Goal: Task Accomplishment & Management: Manage account settings

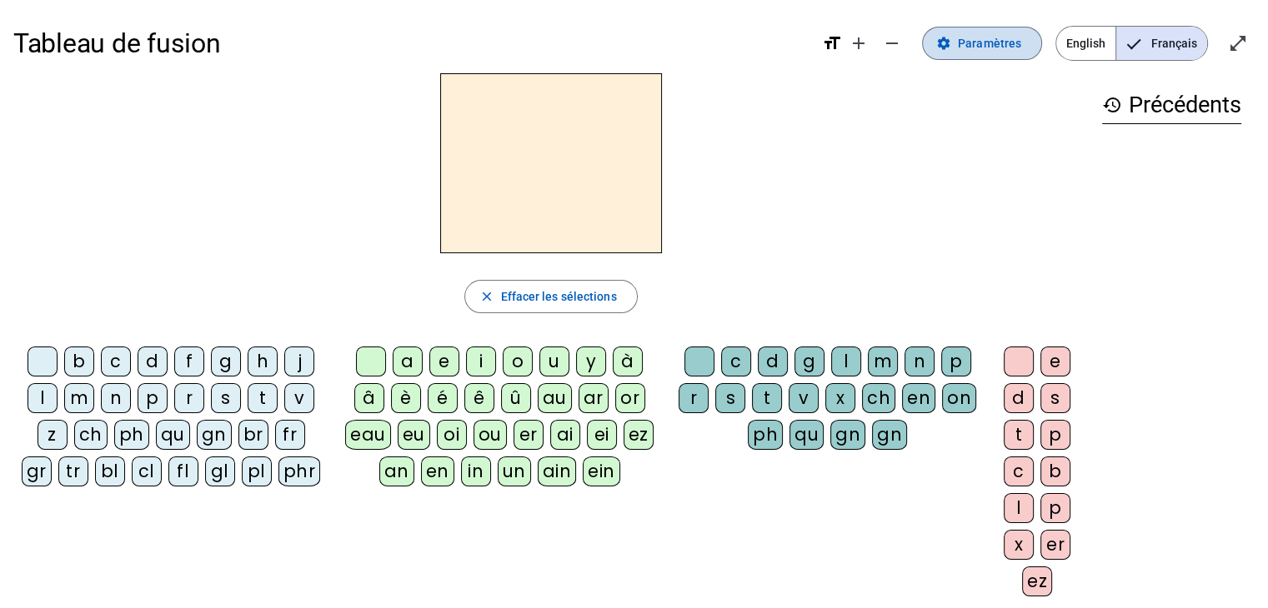
click at [973, 43] on span "Paramètres" at bounding box center [989, 43] width 63 height 20
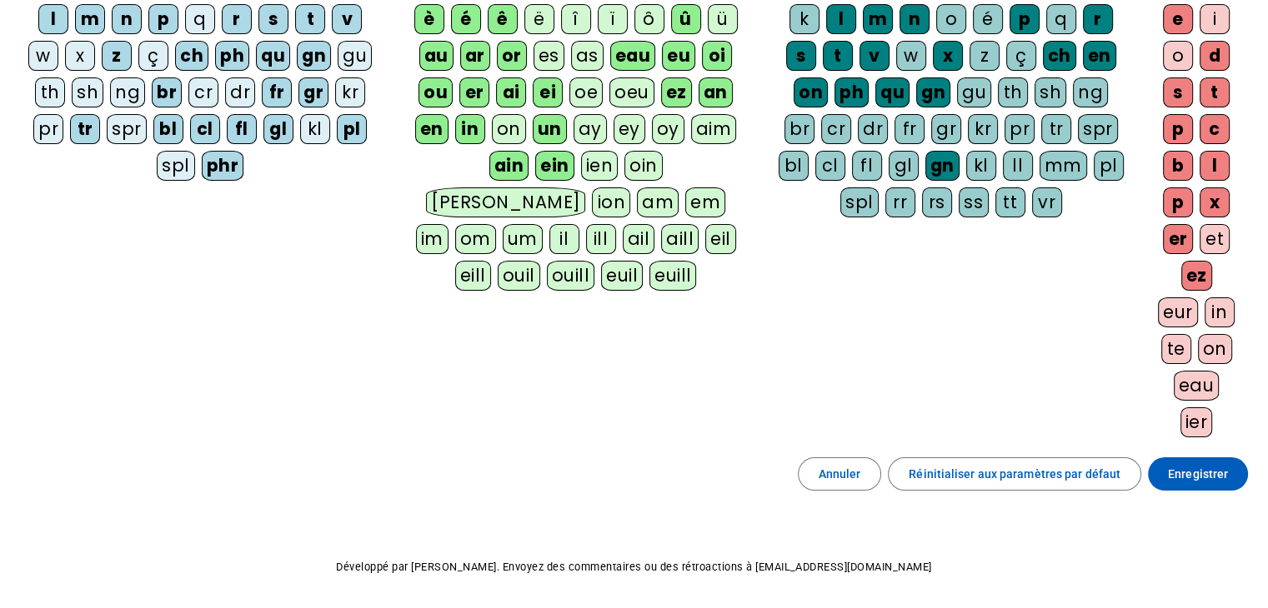
scroll to position [263, 0]
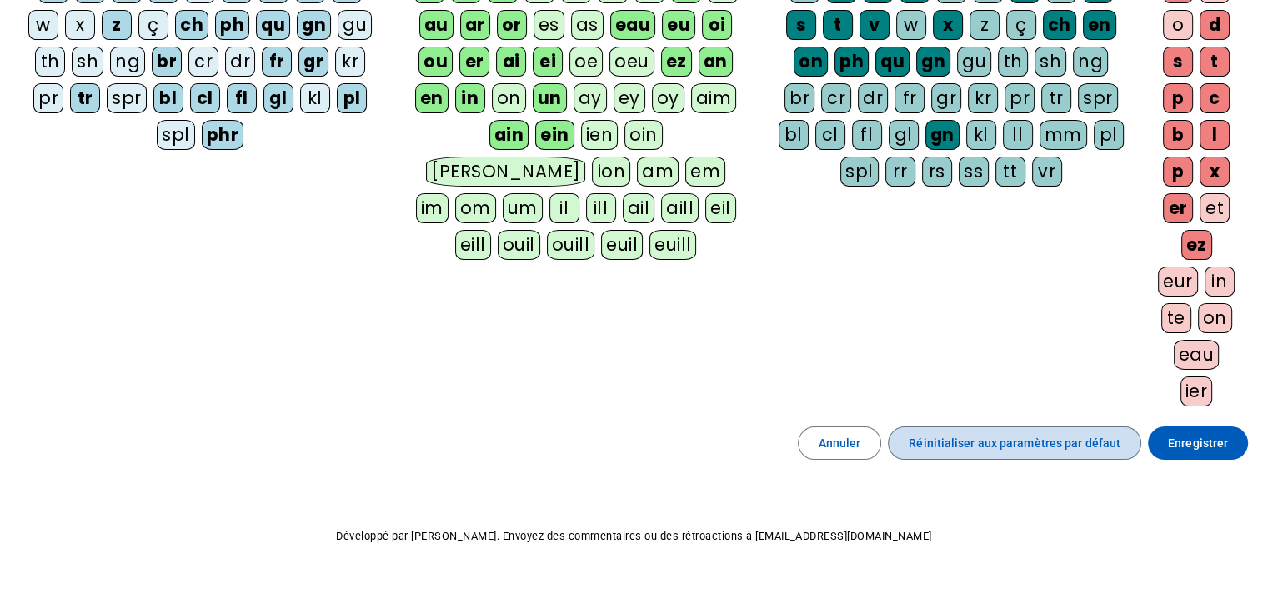
click at [998, 443] on span "Réinitialiser aux paramètres par défaut" at bounding box center [1014, 443] width 212 height 20
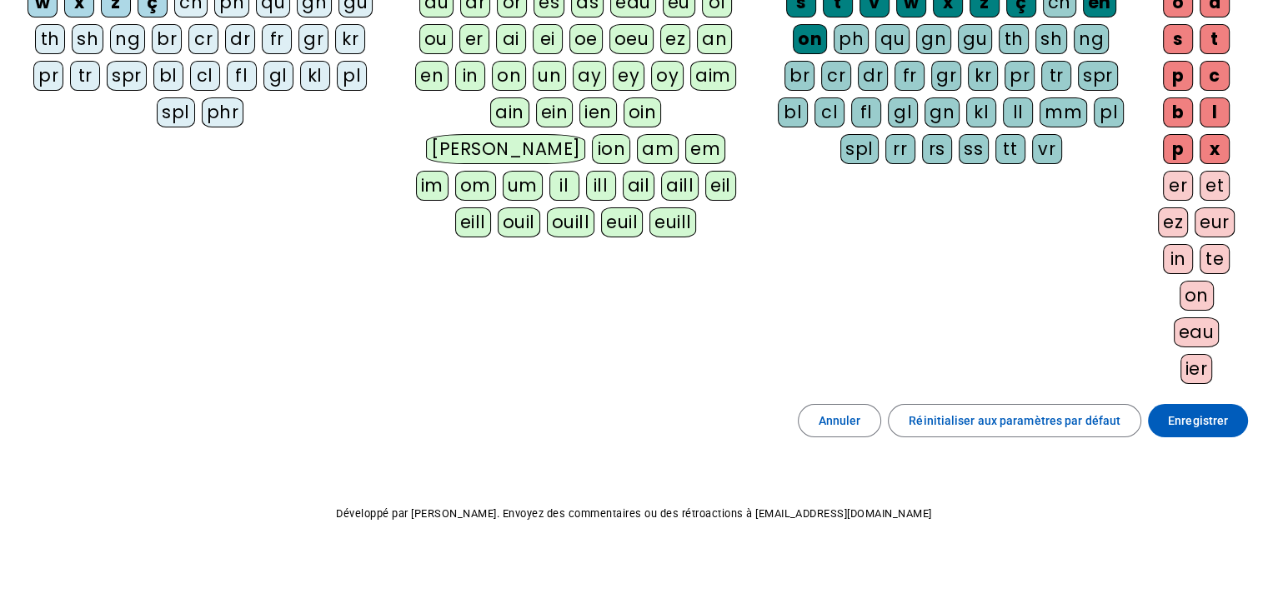
scroll to position [285, 0]
click at [1220, 428] on span at bounding box center [1198, 422] width 100 height 40
